Goal: Task Accomplishment & Management: Manage account settings

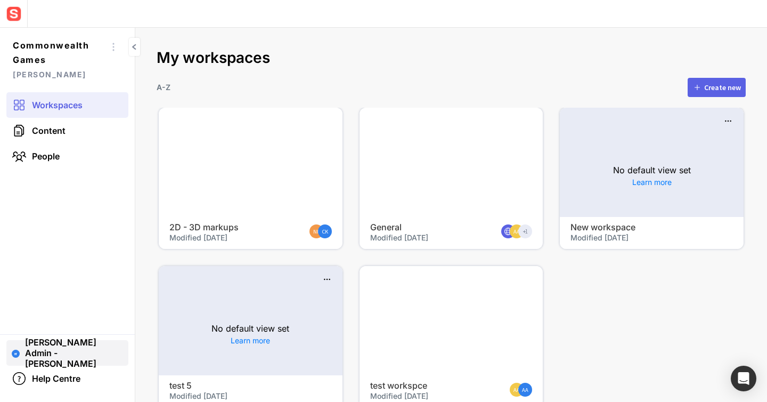
click at [67, 346] on span "Sensat Admin - Holly Tyler" at bounding box center [74, 353] width 98 height 32
click at [77, 331] on span "Log out" at bounding box center [68, 331] width 92 height 10
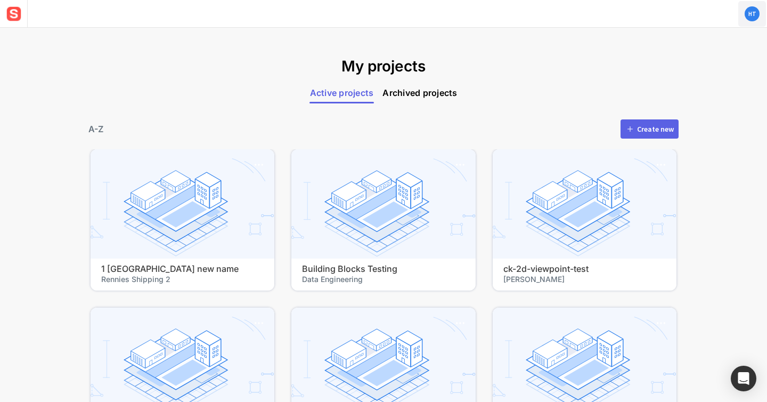
click at [748, 12] on circle at bounding box center [751, 13] width 15 height 15
click at [536, 96] on div at bounding box center [383, 201] width 767 height 402
